Goal: Information Seeking & Learning: Learn about a topic

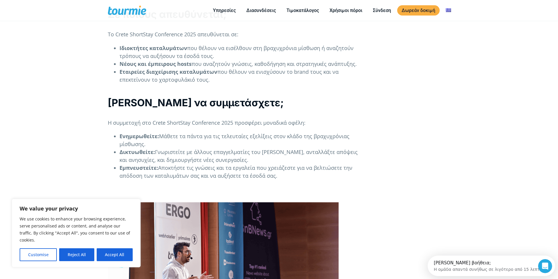
click at [115, 254] on button "Accept All" at bounding box center [115, 255] width 36 height 13
checkbox input "true"
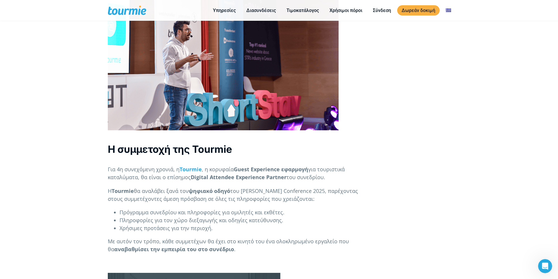
scroll to position [873, 0]
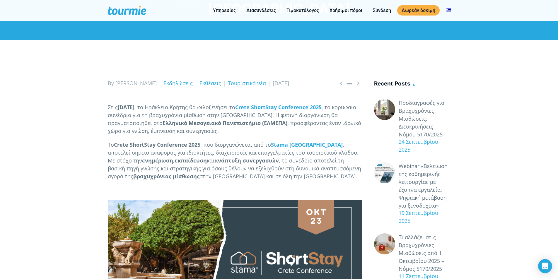
scroll to position [14, 0]
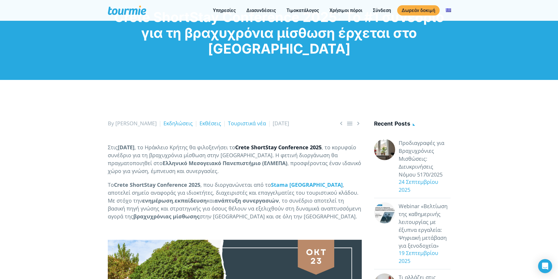
click at [309, 148] on strong "Crete ShortStay Conference 2025" at bounding box center [278, 147] width 86 height 7
